Goal: Information Seeking & Learning: Learn about a topic

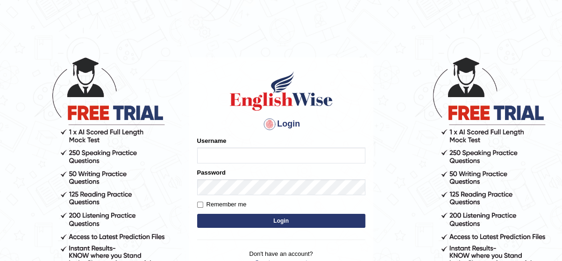
type input "Irum2025"
click at [253, 222] on button "Login" at bounding box center [281, 221] width 168 height 14
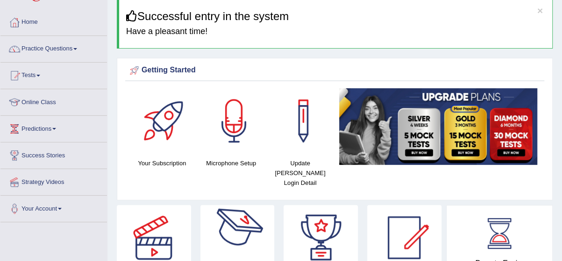
scroll to position [55, 0]
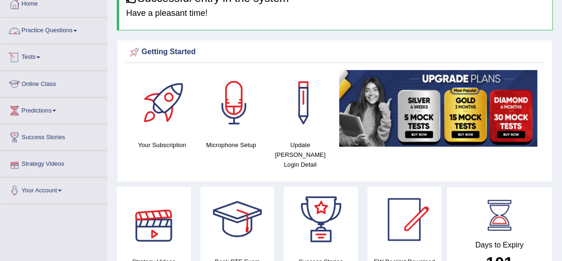
click at [22, 25] on link "Practice Questions" at bounding box center [53, 29] width 106 height 23
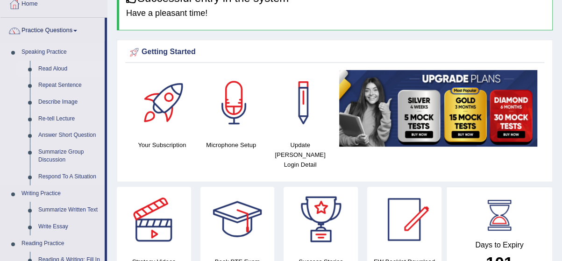
click at [50, 71] on link "Read Aloud" at bounding box center [69, 69] width 70 height 17
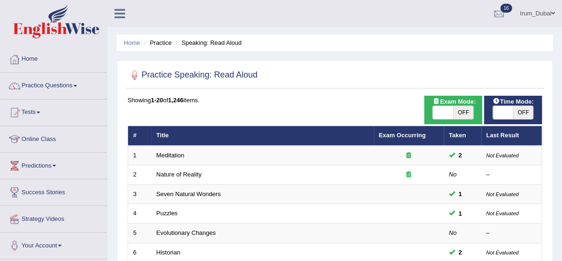
click at [163, 155] on link "Meditation" at bounding box center [170, 155] width 28 height 7
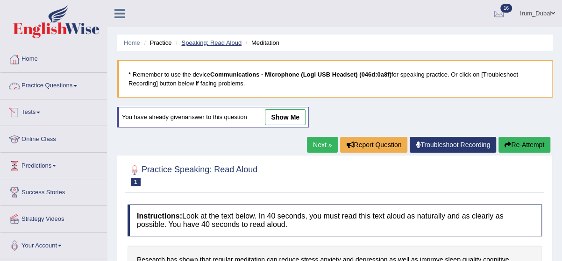
click at [183, 42] on link "Speaking: Read Aloud" at bounding box center [211, 42] width 60 height 7
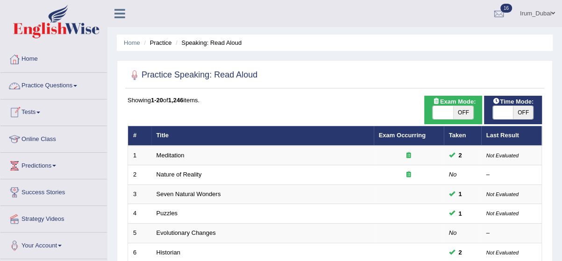
click at [61, 95] on link "Practice Questions" at bounding box center [53, 84] width 106 height 23
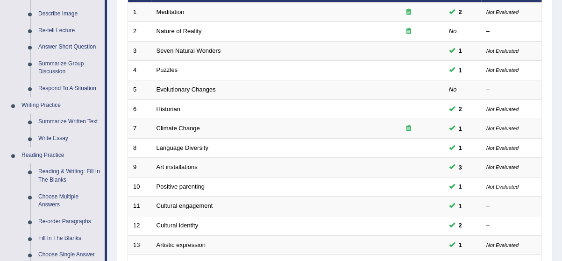
scroll to position [151, 0]
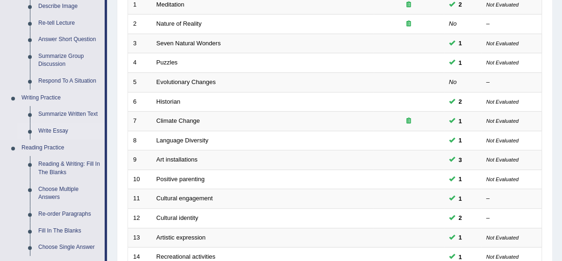
click at [58, 135] on link "Write Essay" at bounding box center [69, 131] width 70 height 17
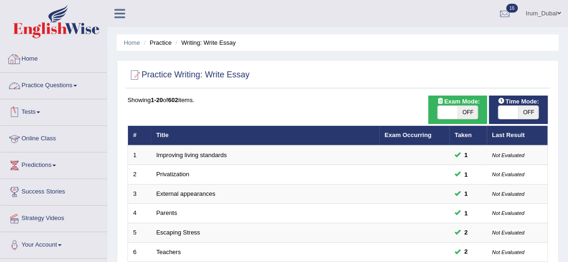
click at [53, 56] on link "Home" at bounding box center [53, 57] width 106 height 23
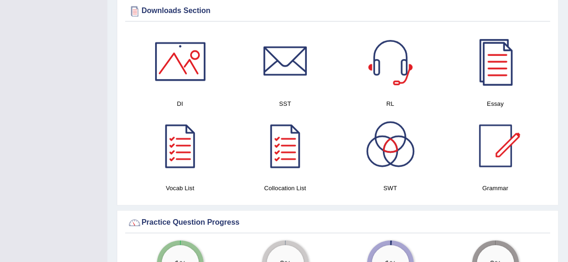
scroll to position [498, 0]
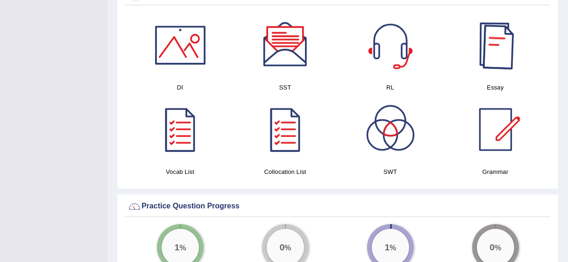
click at [500, 62] on div at bounding box center [495, 45] width 65 height 65
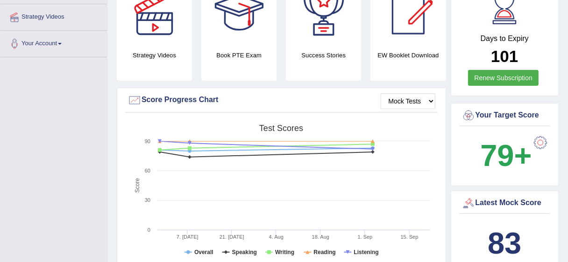
scroll to position [0, 0]
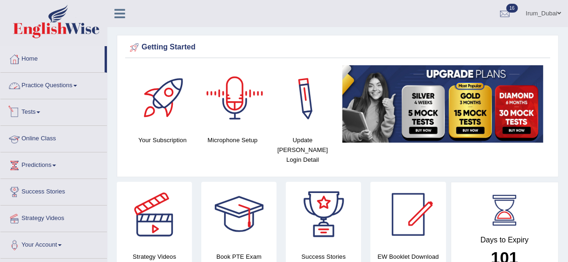
click at [77, 89] on link "Practice Questions" at bounding box center [53, 84] width 106 height 23
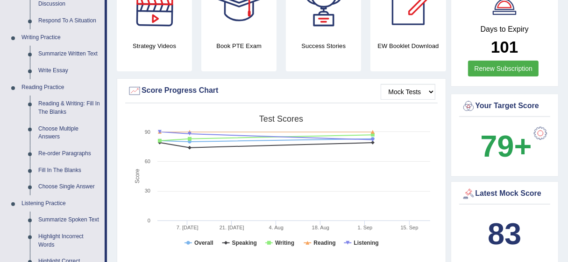
scroll to position [214, 0]
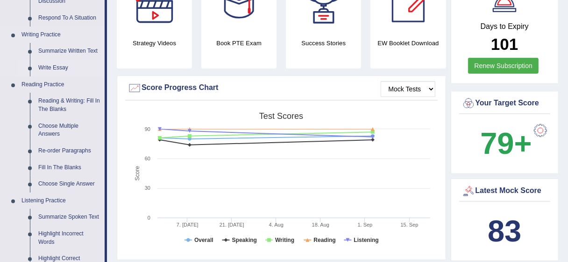
click at [65, 74] on link "Write Essay" at bounding box center [69, 68] width 70 height 17
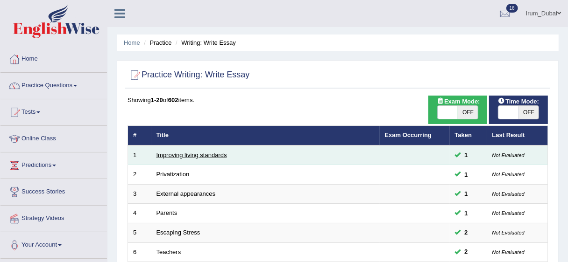
click at [188, 154] on link "Improving living standards" at bounding box center [191, 155] width 70 height 7
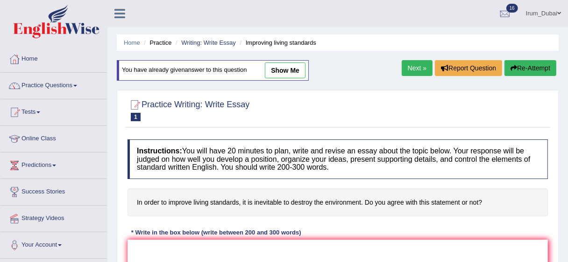
click at [280, 63] on link "show me" at bounding box center [285, 71] width 41 height 16
type textarea "The increasing influence of human development on our lives has ignited numerous…"
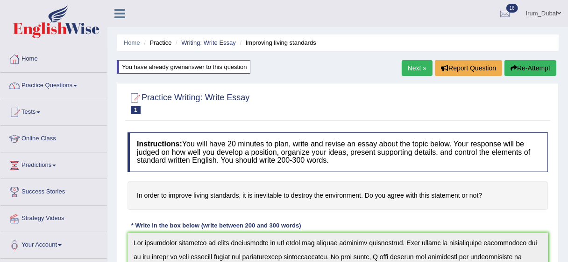
click at [76, 83] on link "Practice Questions" at bounding box center [53, 84] width 106 height 23
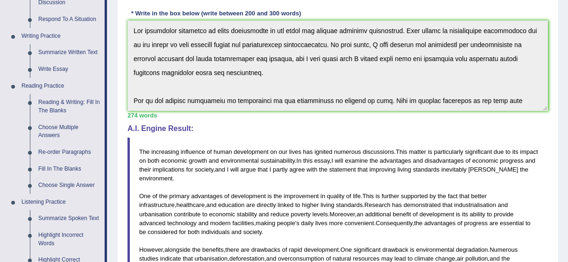
scroll to position [222, 0]
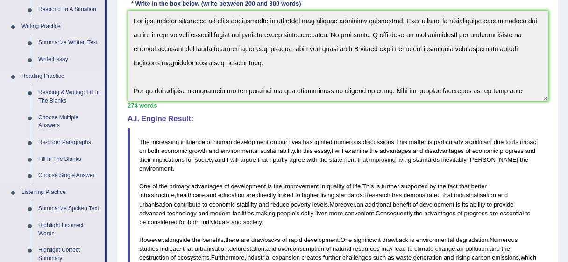
click at [67, 97] on link "Reading & Writing: Fill In The Blanks" at bounding box center [69, 96] width 70 height 25
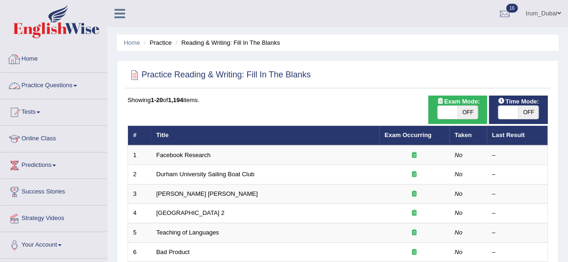
click at [49, 56] on link "Home" at bounding box center [53, 57] width 106 height 23
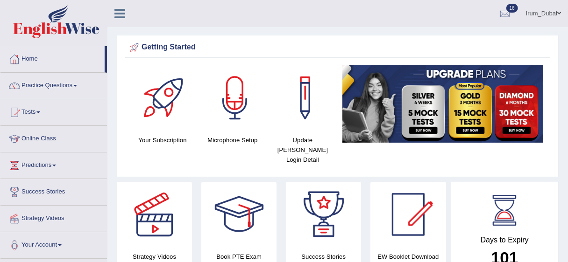
click at [555, 6] on html "Toggle navigation Home Practice Questions Speaking Practice Read Aloud Repeat S…" at bounding box center [284, 131] width 568 height 262
click at [39, 84] on link "Practice Questions" at bounding box center [53, 84] width 106 height 23
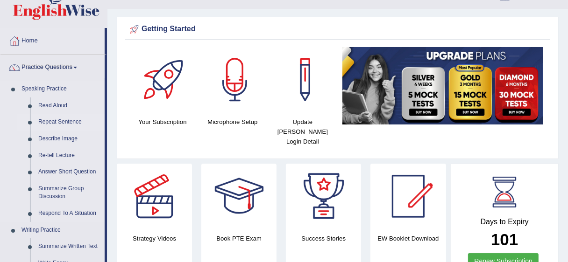
scroll to position [37, 0]
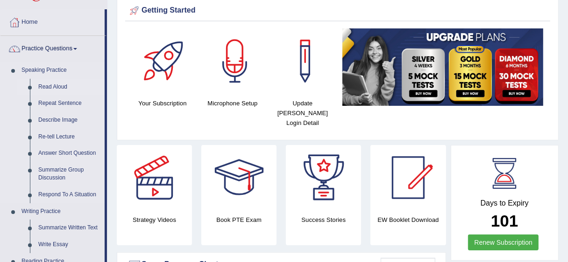
click at [38, 86] on link "Read Aloud" at bounding box center [69, 87] width 70 height 17
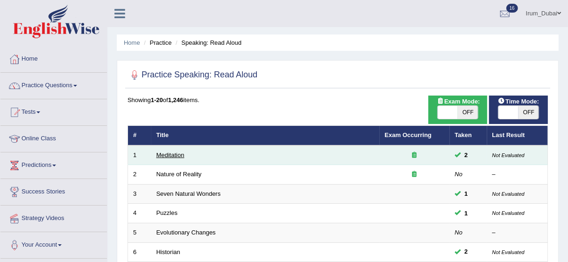
click at [177, 157] on link "Meditation" at bounding box center [170, 155] width 28 height 7
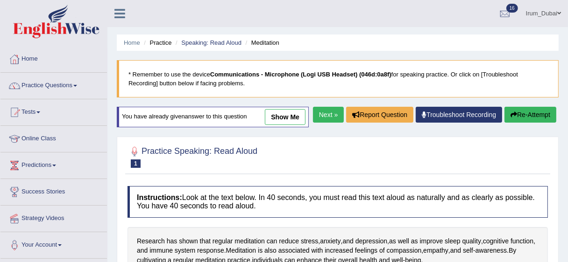
click at [277, 120] on link "show me" at bounding box center [285, 117] width 41 height 16
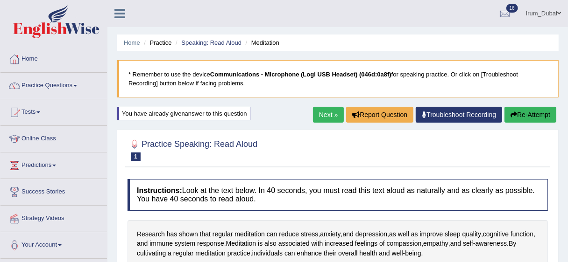
click at [318, 111] on link "Next »" at bounding box center [328, 115] width 31 height 16
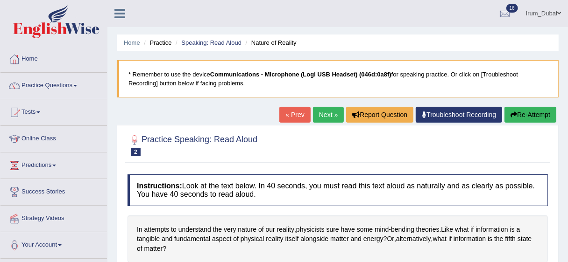
click at [567, 53] on html "Toggle navigation Home Practice Questions Speaking Practice Read Aloud Repeat S…" at bounding box center [284, 131] width 568 height 262
click at [320, 112] on link "Next »" at bounding box center [328, 115] width 31 height 16
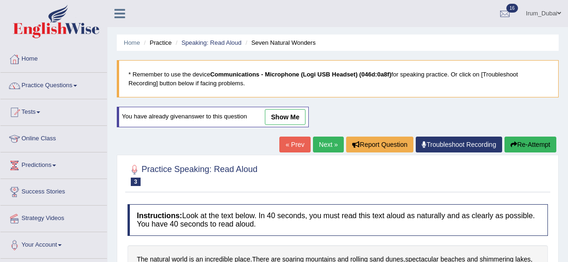
click at [295, 115] on link "show me" at bounding box center [285, 117] width 41 height 16
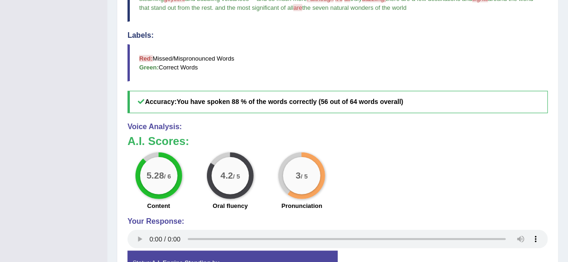
scroll to position [323, 0]
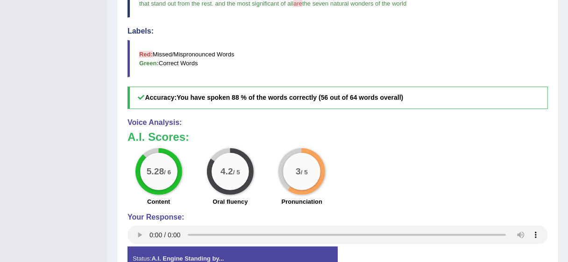
click at [343, 160] on div "5.28 / 6 Content 4.2 / 5 Oral fluency 3 / 5 Pronunciation" at bounding box center [337, 178] width 429 height 60
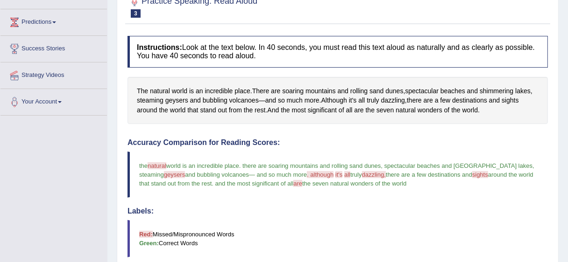
scroll to position [0, 0]
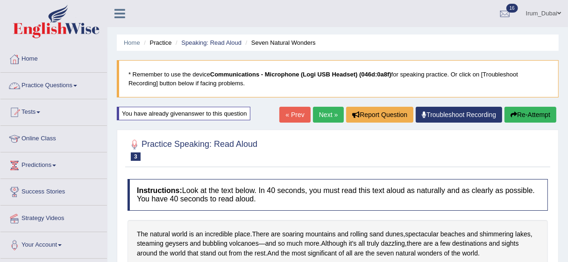
click at [80, 86] on link "Practice Questions" at bounding box center [53, 84] width 106 height 23
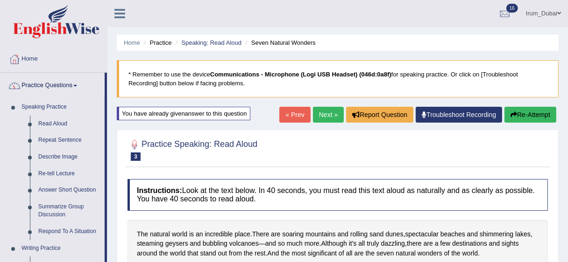
click at [80, 86] on link "Practice Questions" at bounding box center [52, 84] width 104 height 23
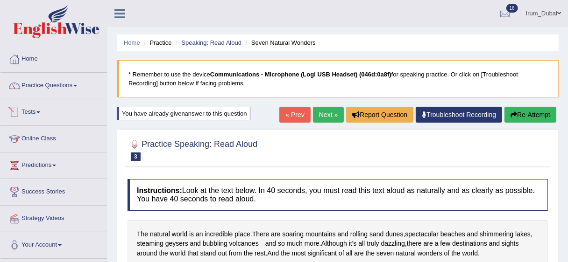
click at [21, 110] on div at bounding box center [14, 112] width 14 height 14
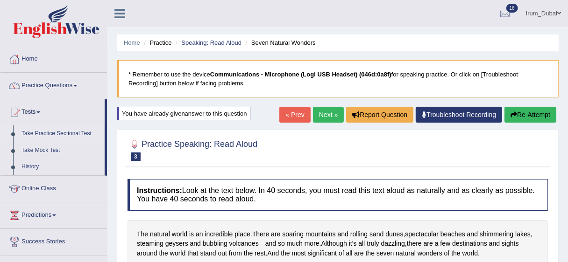
click at [56, 133] on link "Take Practice Sectional Test" at bounding box center [60, 134] width 87 height 17
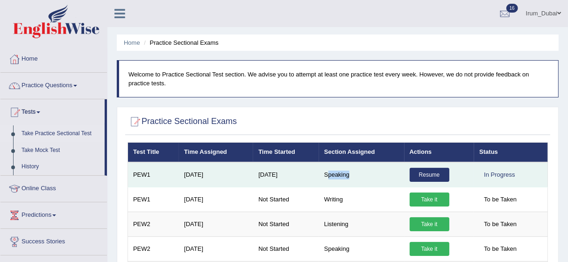
drag, startPoint x: 327, startPoint y: 177, endPoint x: 351, endPoint y: 174, distance: 24.0
click at [351, 174] on td "Speaking" at bounding box center [361, 174] width 85 height 25
click at [236, 175] on td "[DATE]" at bounding box center [216, 174] width 74 height 25
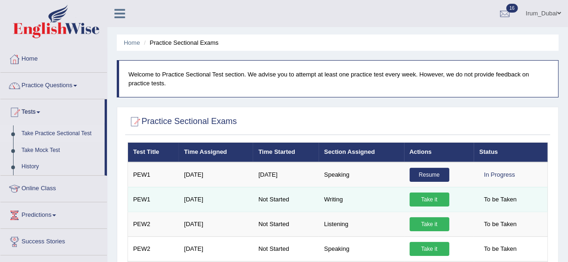
click at [353, 188] on td "Writing" at bounding box center [361, 199] width 85 height 25
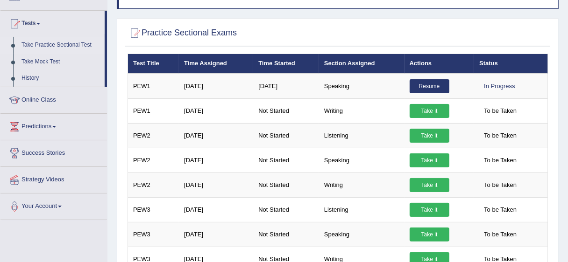
scroll to position [92, 0]
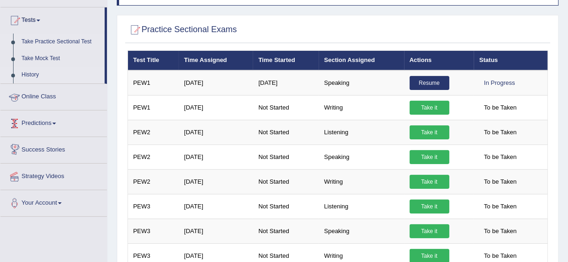
click at [37, 77] on link "History" at bounding box center [60, 75] width 87 height 17
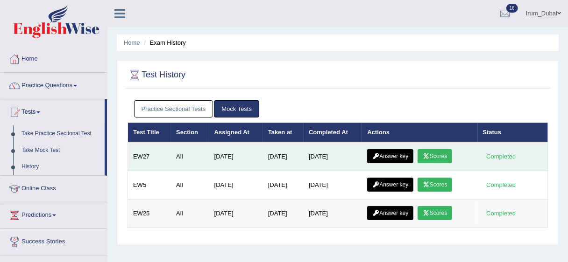
click at [405, 154] on link "Answer key" at bounding box center [390, 156] width 46 height 14
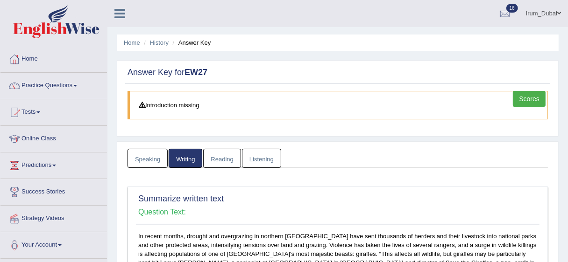
click at [561, 0] on html "Toggle navigation Home Practice Questions Speaking Practice Read Aloud Repeat S…" at bounding box center [284, 131] width 568 height 262
click at [222, 153] on link "Reading" at bounding box center [221, 158] width 37 height 19
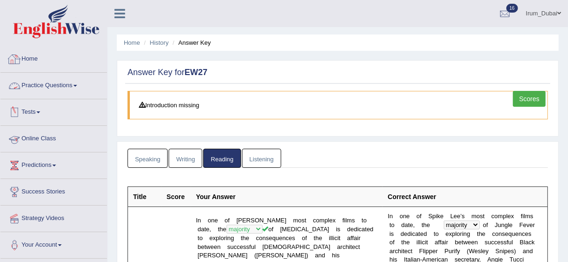
click at [34, 89] on link "Practice Questions" at bounding box center [53, 84] width 106 height 23
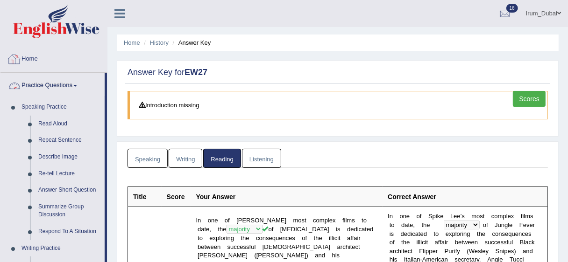
click at [59, 61] on link "Home" at bounding box center [53, 57] width 106 height 23
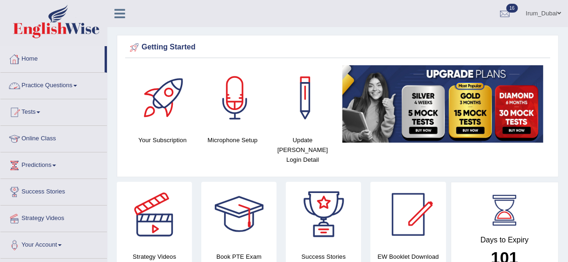
click at [53, 91] on link "Practice Questions" at bounding box center [53, 84] width 106 height 23
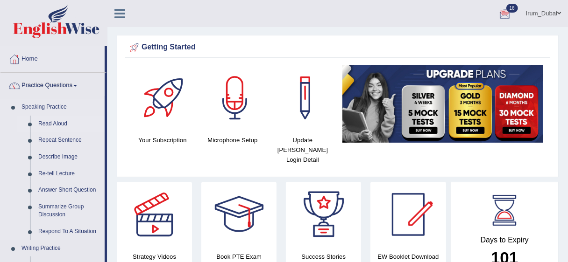
click at [55, 121] on link "Read Aloud" at bounding box center [69, 124] width 70 height 17
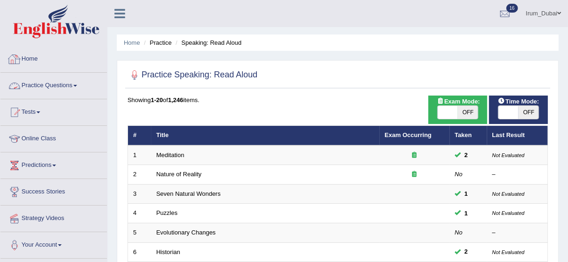
click at [39, 46] on link "Home" at bounding box center [53, 57] width 106 height 23
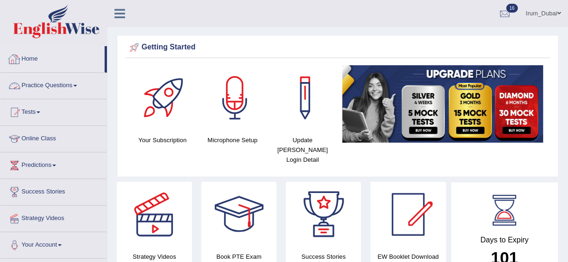
click at [33, 85] on link "Practice Questions" at bounding box center [53, 84] width 106 height 23
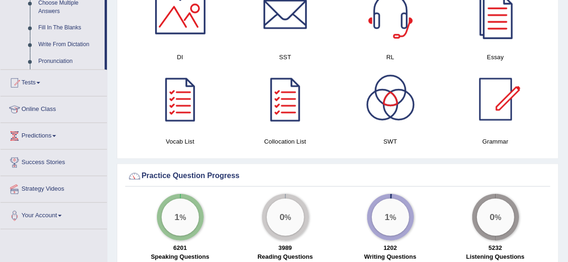
scroll to position [536, 0]
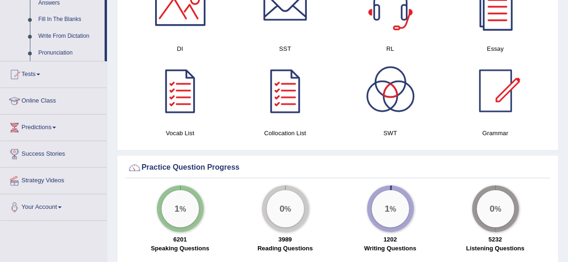
click at [29, 62] on link "Tests" at bounding box center [53, 73] width 106 height 23
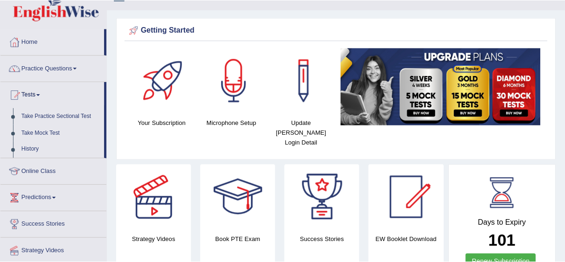
scroll to position [0, 0]
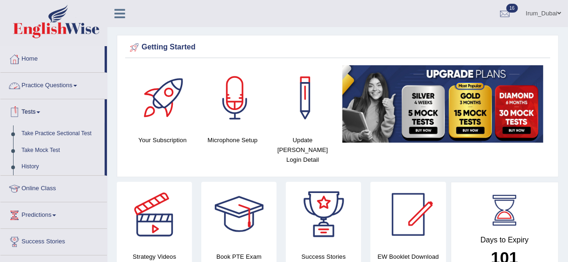
click at [86, 87] on link "Practice Questions" at bounding box center [53, 84] width 106 height 23
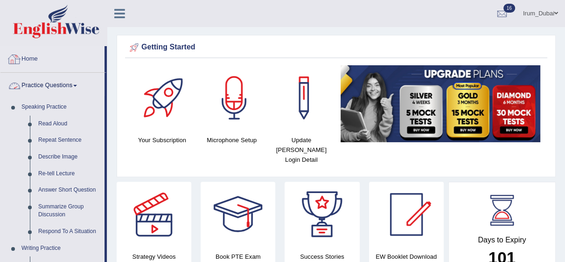
click at [29, 59] on link "Home" at bounding box center [52, 57] width 104 height 23
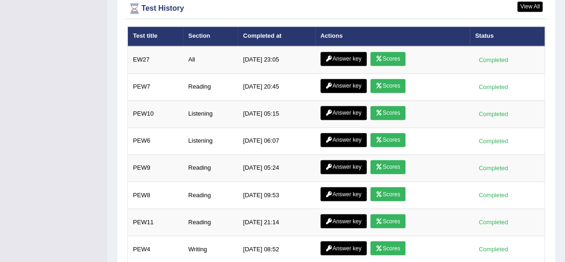
scroll to position [1332, 0]
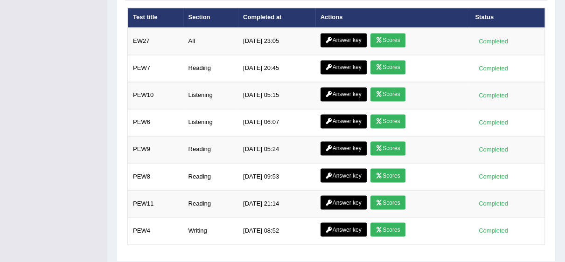
drag, startPoint x: 564, startPoint y: 230, endPoint x: 569, endPoint y: 217, distance: 13.9
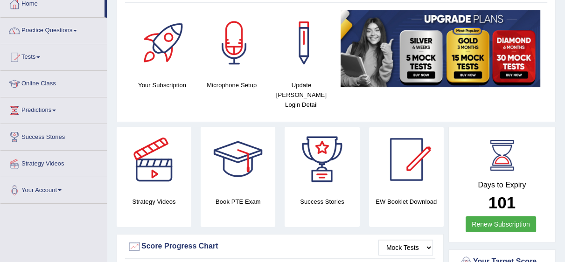
scroll to position [0, 0]
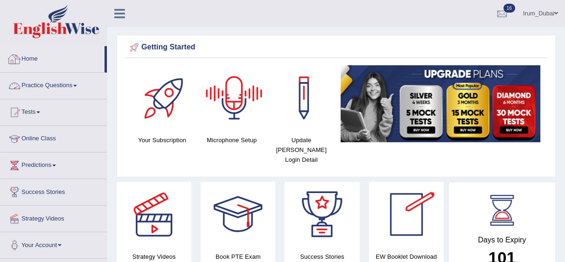
click at [72, 91] on link "Practice Questions" at bounding box center [53, 84] width 106 height 23
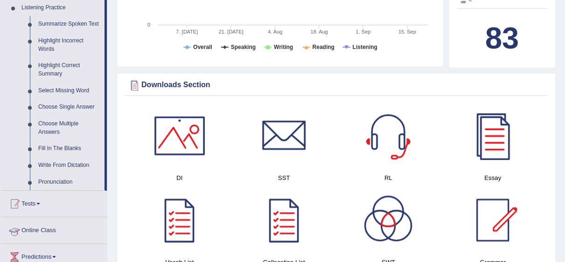
scroll to position [481, 0]
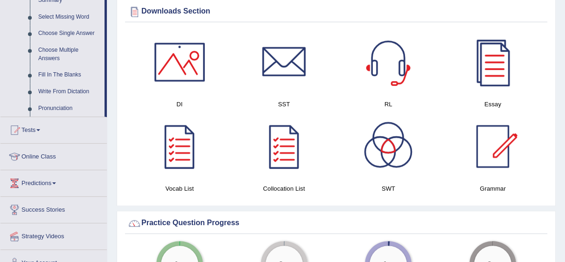
click at [41, 117] on link "Tests" at bounding box center [53, 128] width 106 height 23
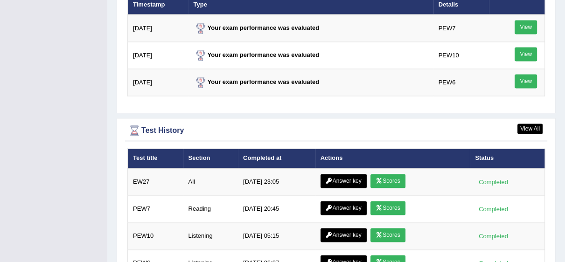
scroll to position [1348, 0]
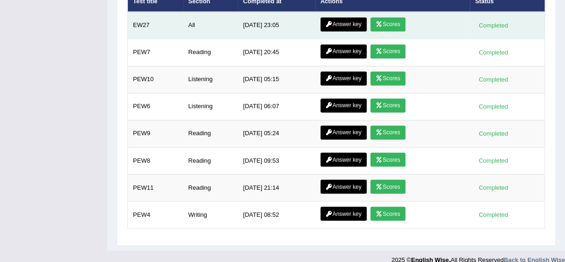
click at [360, 17] on link "Answer key" at bounding box center [344, 24] width 46 height 14
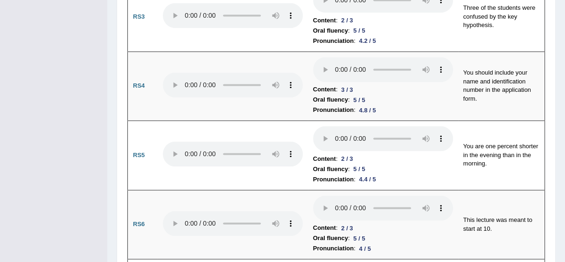
scroll to position [1344, 0]
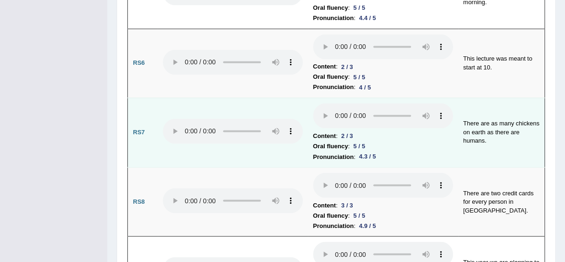
click at [365, 131] on li "Content : 2 / 3" at bounding box center [383, 136] width 140 height 10
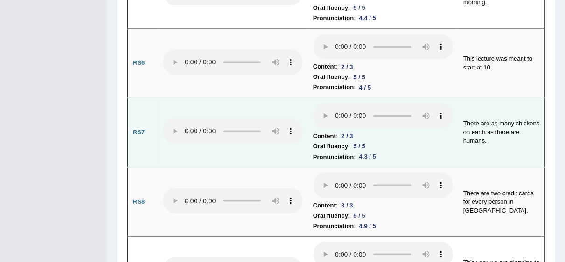
drag, startPoint x: 360, startPoint y: 119, endPoint x: 373, endPoint y: 119, distance: 12.6
click at [373, 152] on div "4.3 / 5" at bounding box center [368, 157] width 24 height 10
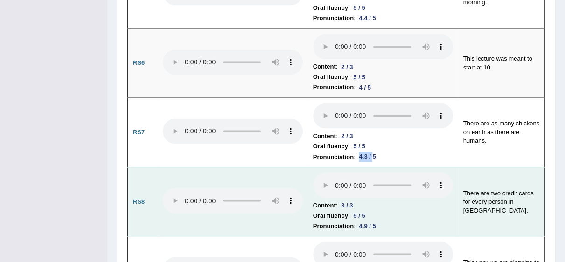
drag, startPoint x: 362, startPoint y: 186, endPoint x: 389, endPoint y: 189, distance: 27.2
click at [379, 221] on div "4.9 / 5" at bounding box center [368, 226] width 24 height 10
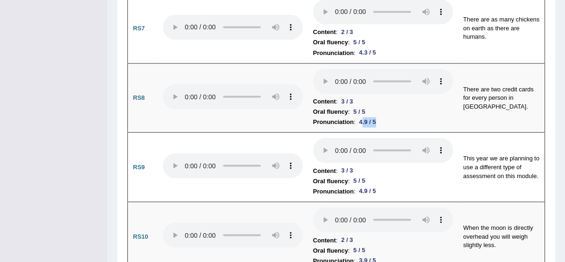
scroll to position [0, 0]
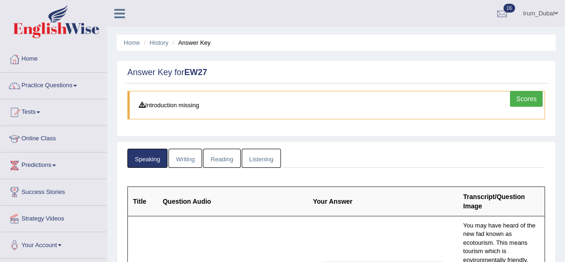
click at [187, 155] on link "Writing" at bounding box center [186, 158] width 34 height 19
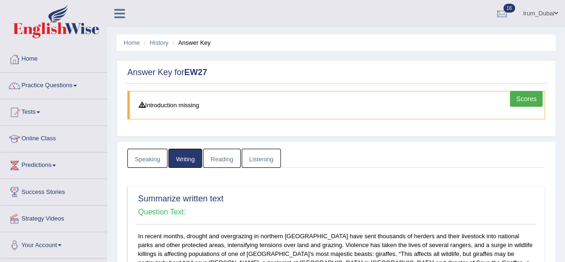
click at [227, 155] on link "Reading" at bounding box center [221, 158] width 37 height 19
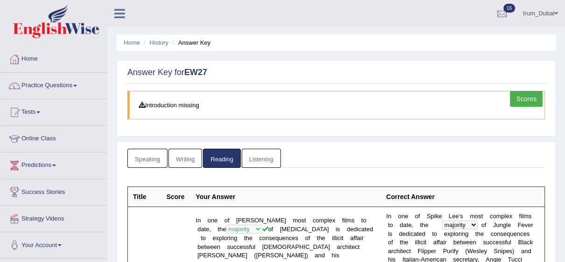
click at [274, 156] on link "Listening" at bounding box center [261, 158] width 39 height 19
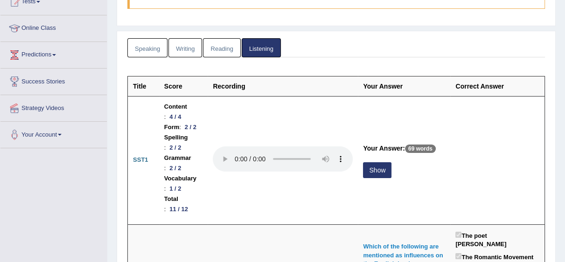
scroll to position [129, 0]
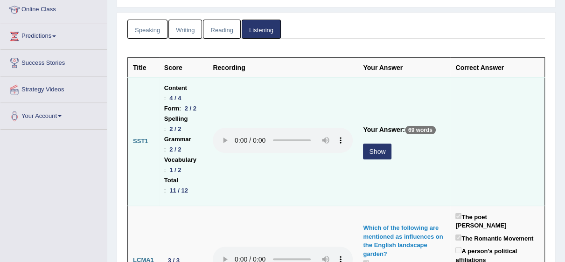
click at [388, 155] on div "Show" at bounding box center [404, 153] width 82 height 18
click at [181, 175] on div "1 / 2" at bounding box center [175, 170] width 19 height 10
click at [378, 151] on button "Show" at bounding box center [377, 152] width 28 height 16
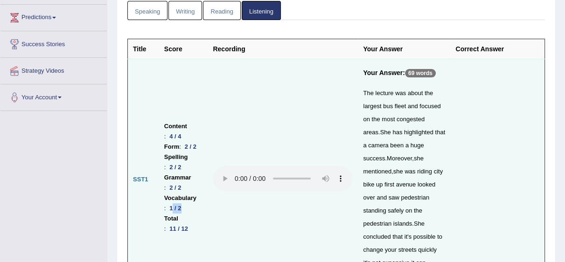
scroll to position [166, 0]
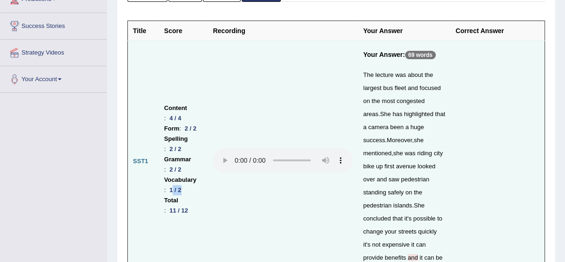
click at [417, 151] on span "riding" at bounding box center [424, 153] width 15 height 7
click at [308, 197] on td at bounding box center [283, 162] width 150 height 242
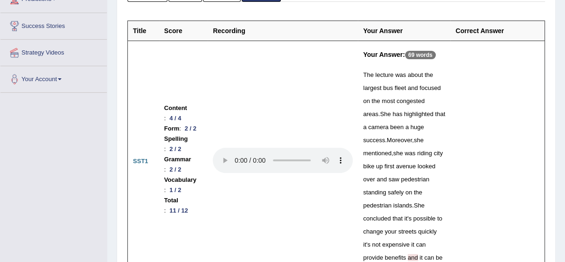
click at [394, 127] on div "The lecture was about the largest bus fleet and focused on the most congested a…" at bounding box center [404, 173] width 82 height 209
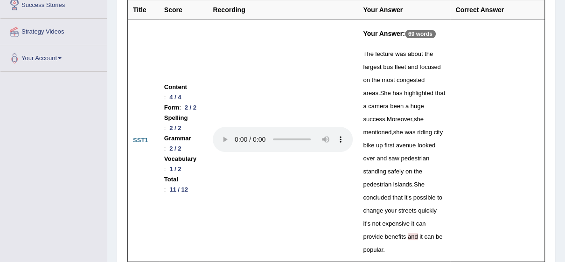
scroll to position [0, 0]
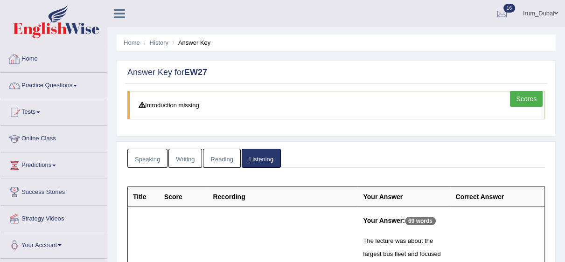
click at [75, 57] on link "Home" at bounding box center [53, 57] width 106 height 23
